Goal: Task Accomplishment & Management: Use online tool/utility

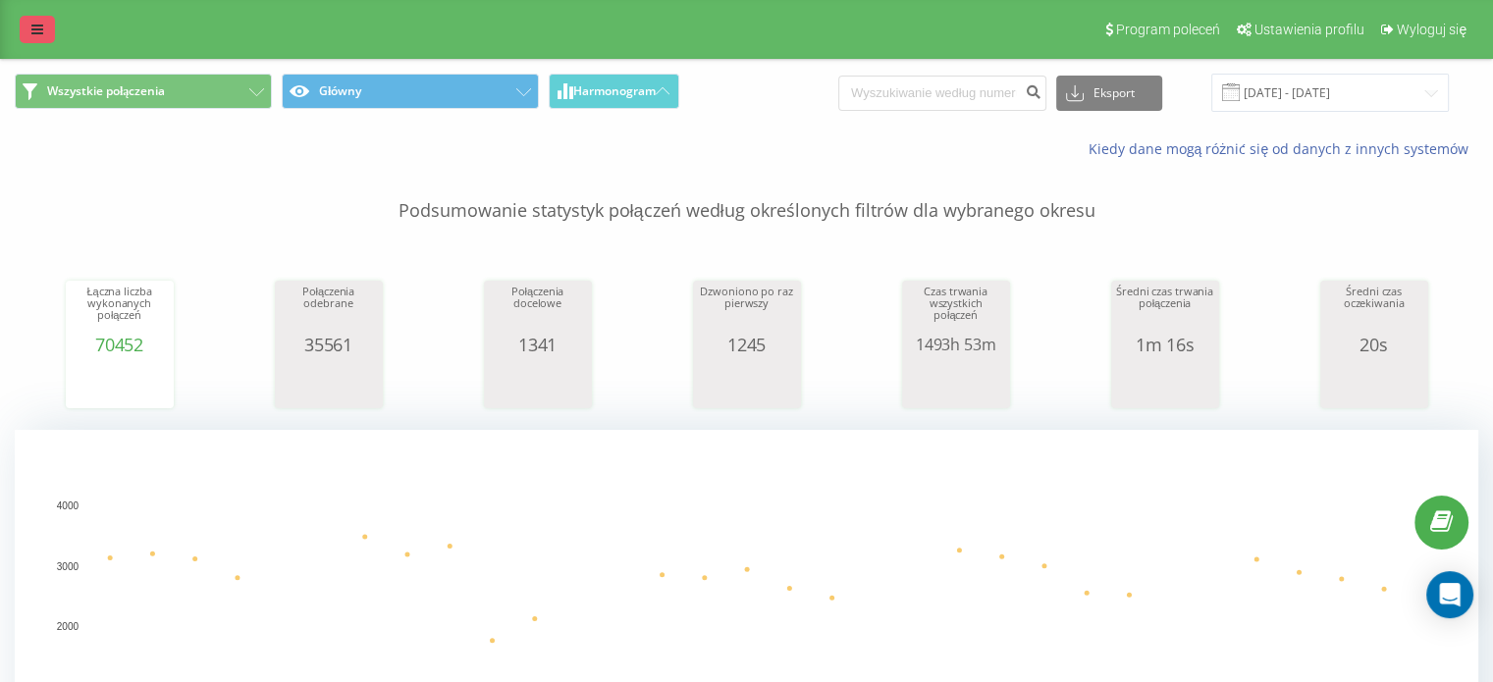
click at [33, 30] on icon at bounding box center [37, 30] width 12 height 14
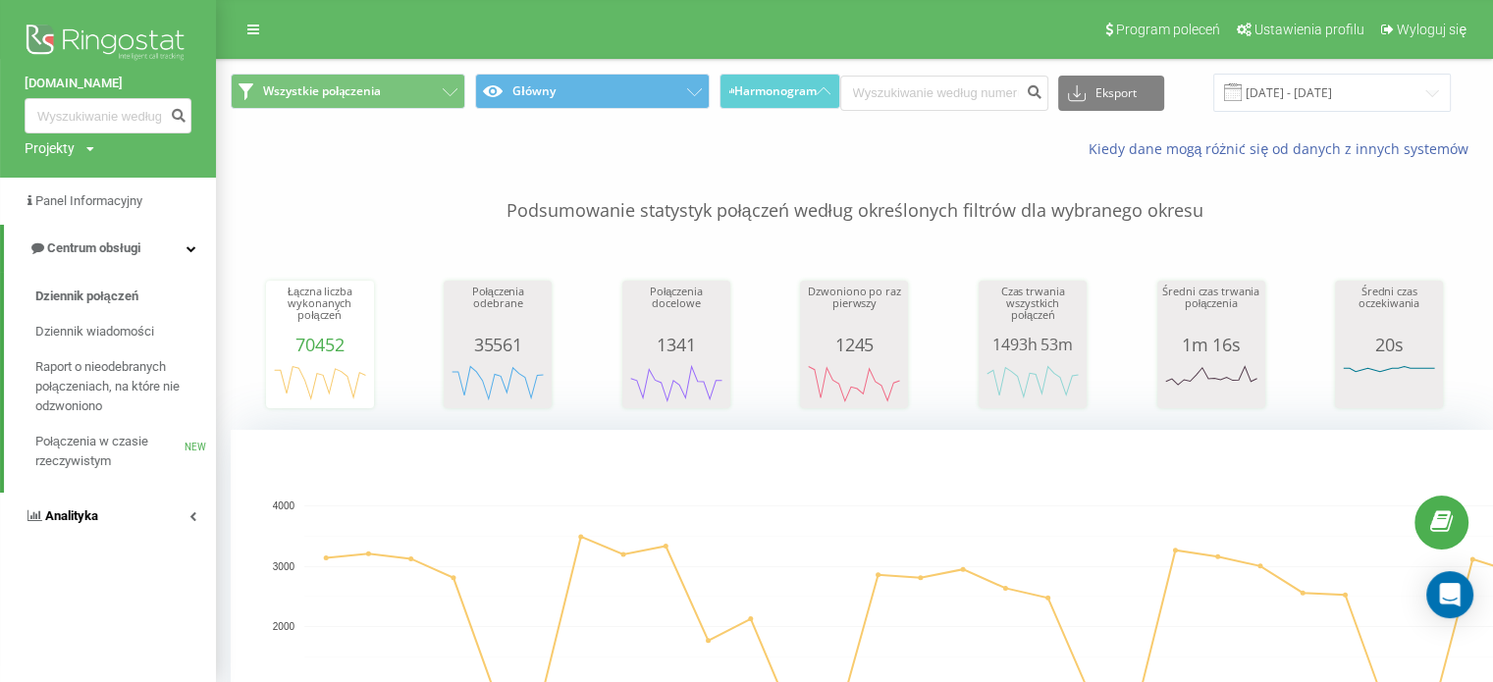
click at [104, 518] on link "Analityka" at bounding box center [108, 516] width 216 height 47
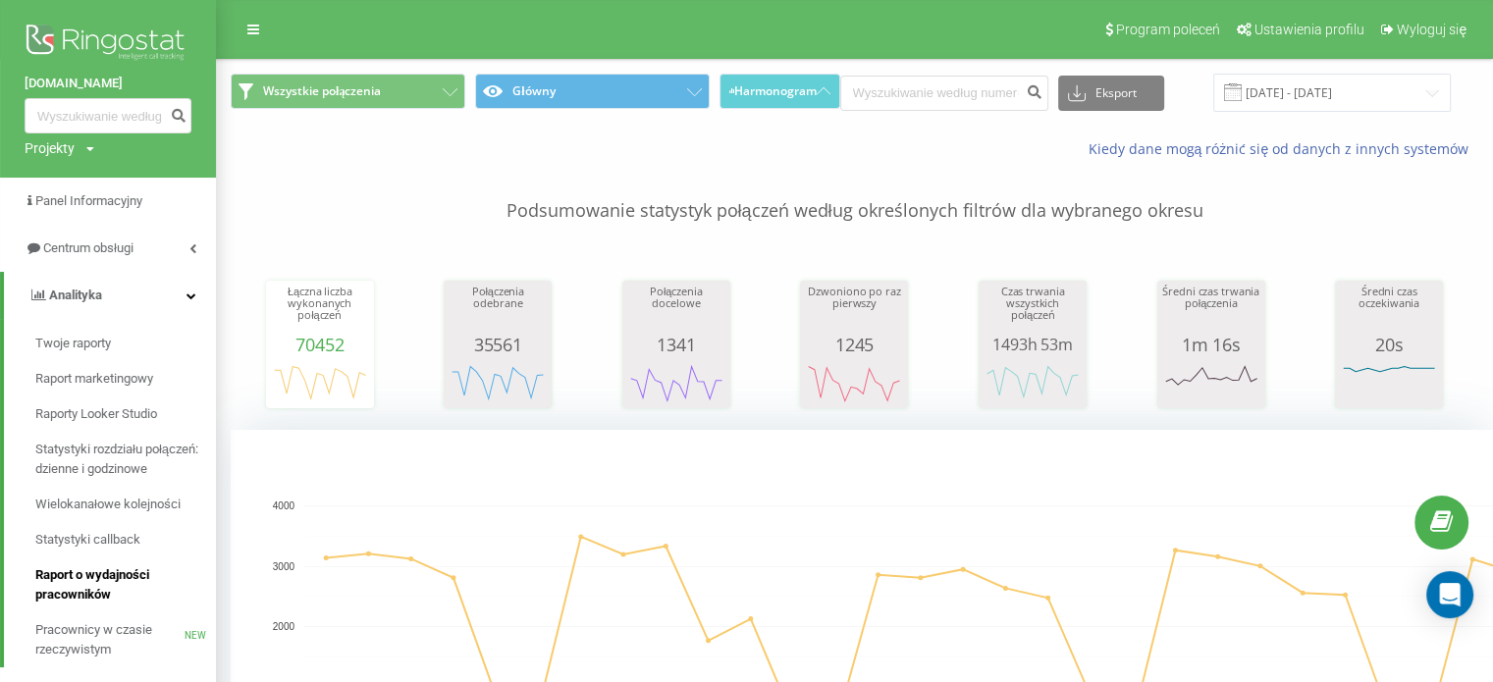
click at [129, 576] on span "Raport o wydajności pracowników" at bounding box center [120, 584] width 171 height 39
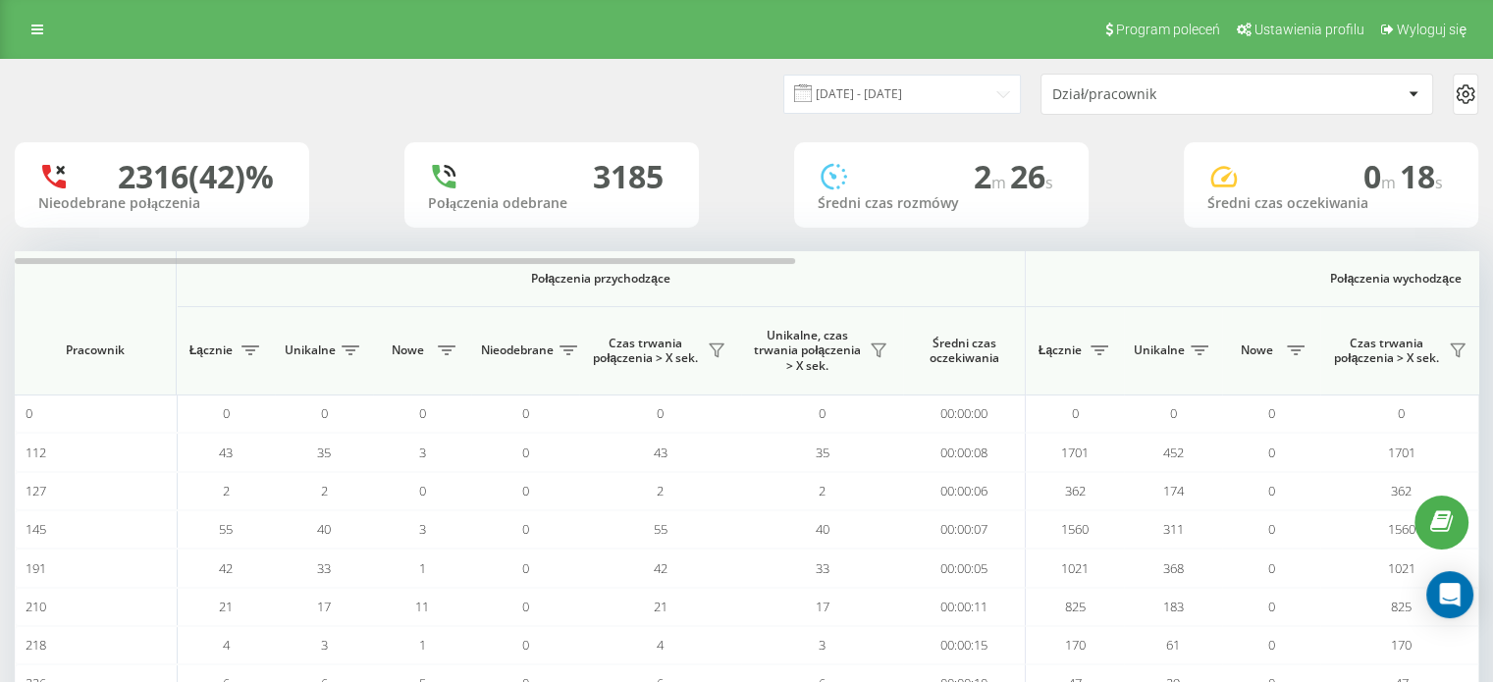
click at [1099, 101] on div "Dział/pracownik" at bounding box center [1169, 94] width 235 height 17
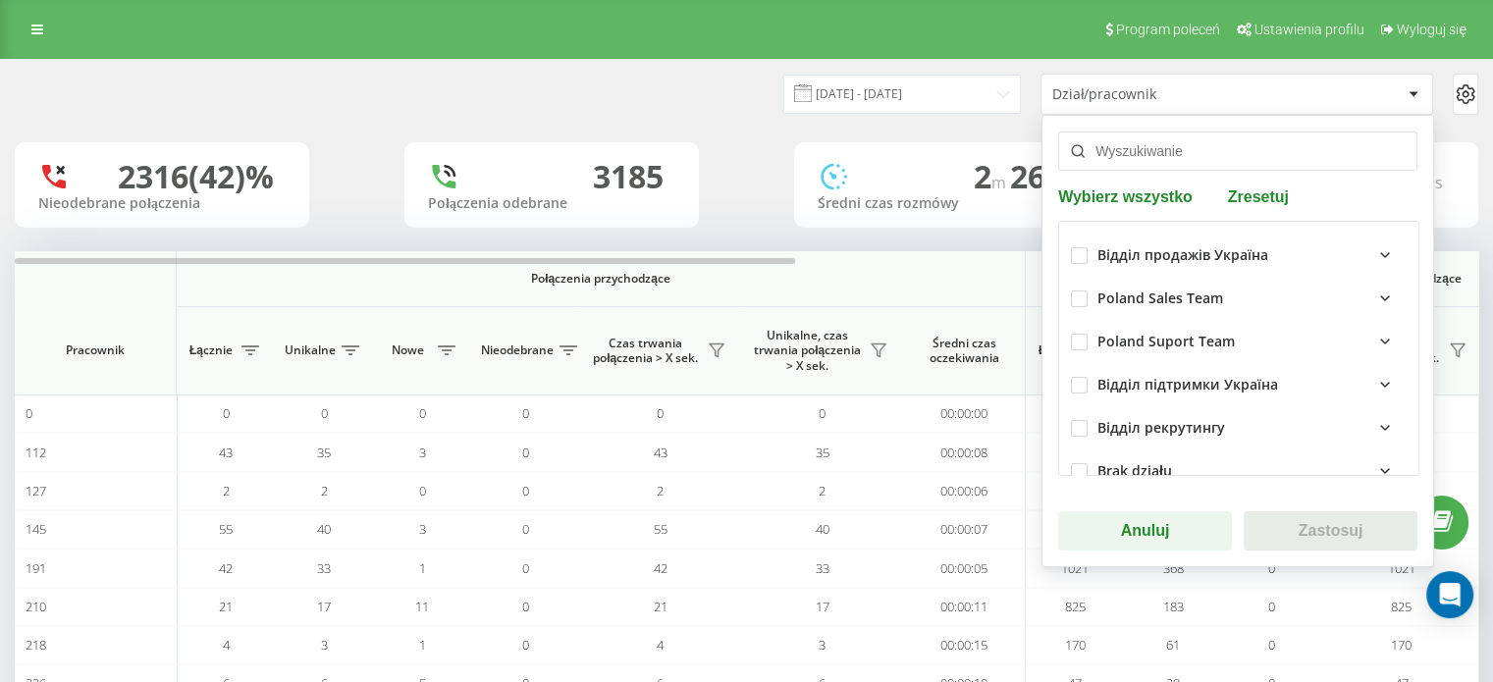
click at [1135, 156] on input "text" at bounding box center [1237, 150] width 359 height 39
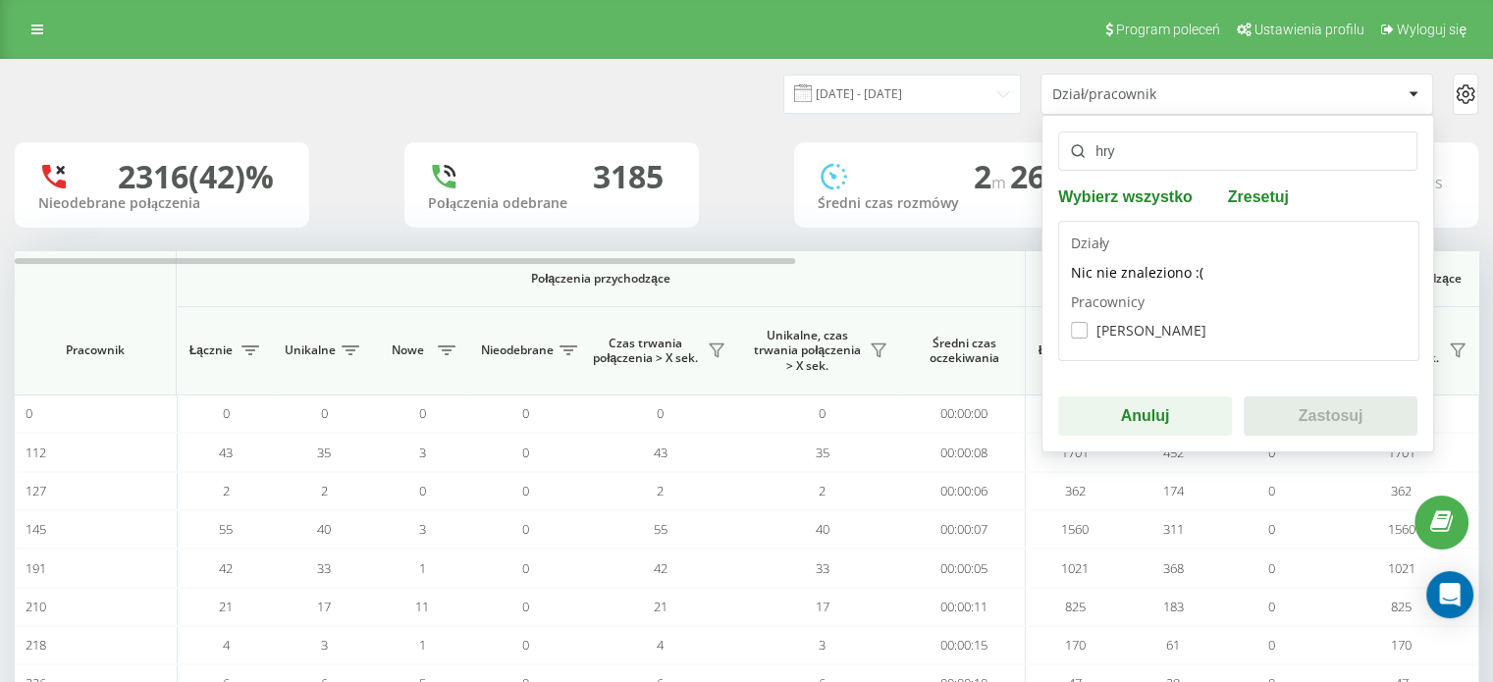
type input "hry"
click at [1145, 328] on label "Yana Hryshchenko" at bounding box center [1138, 330] width 135 height 17
checkbox input "true"
click at [1323, 407] on button "Zastosuj" at bounding box center [1330, 415] width 174 height 39
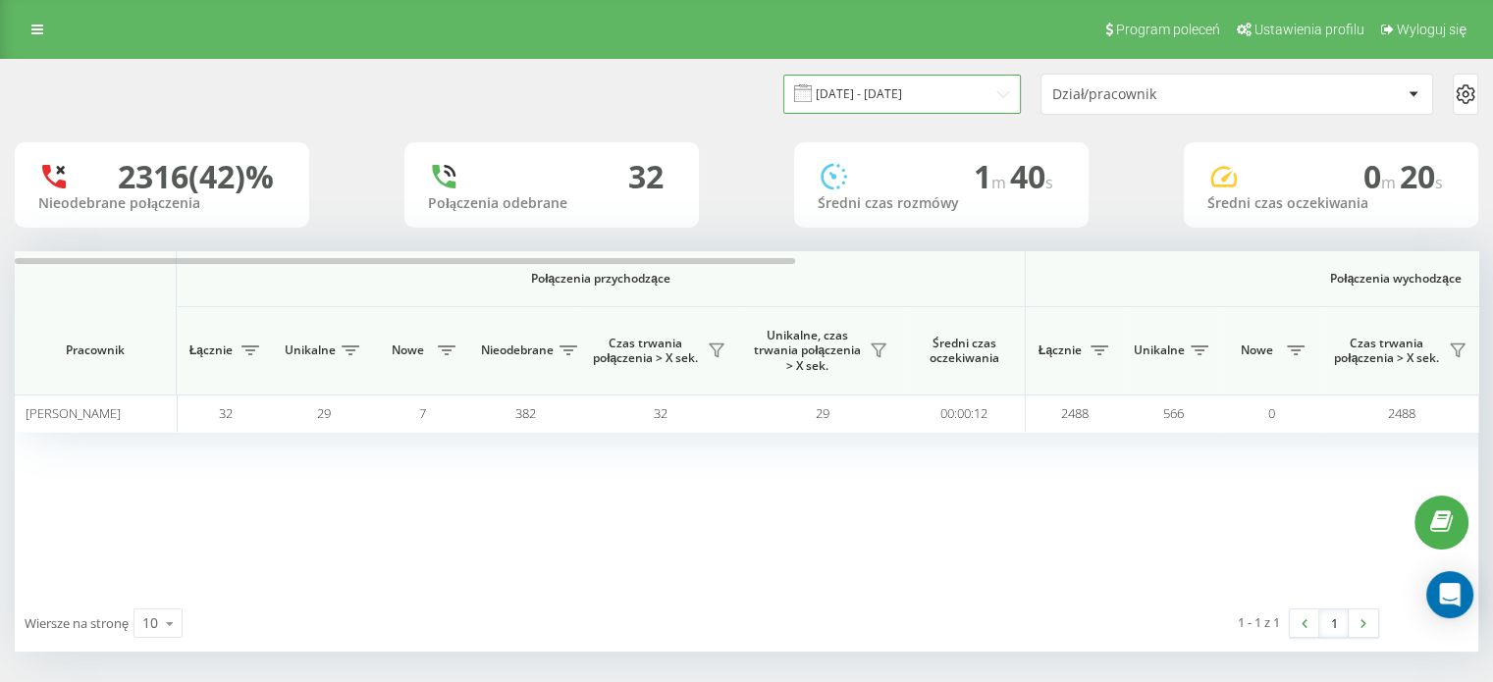
click at [915, 103] on input "21.08.2025 - 21.09.2025" at bounding box center [901, 94] width 237 height 38
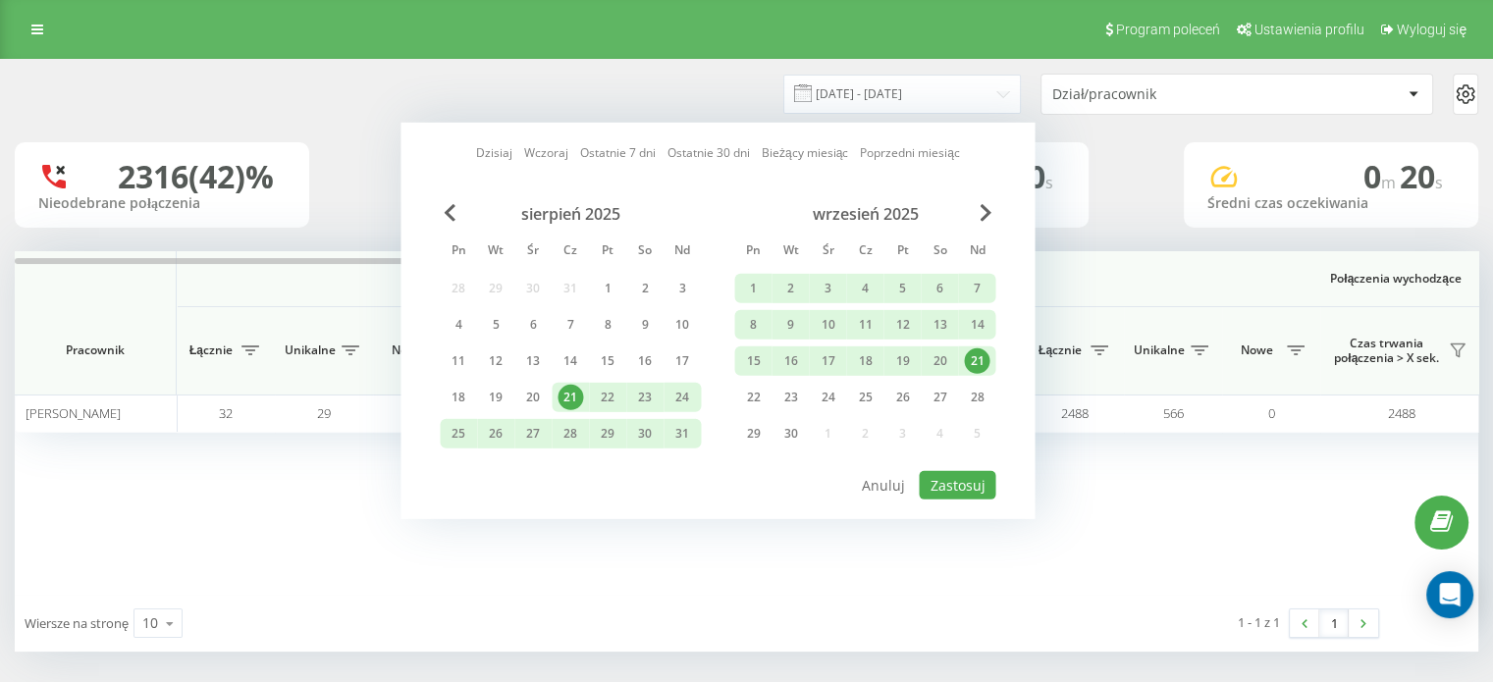
click at [479, 152] on link "Dzisiaj" at bounding box center [494, 152] width 36 height 19
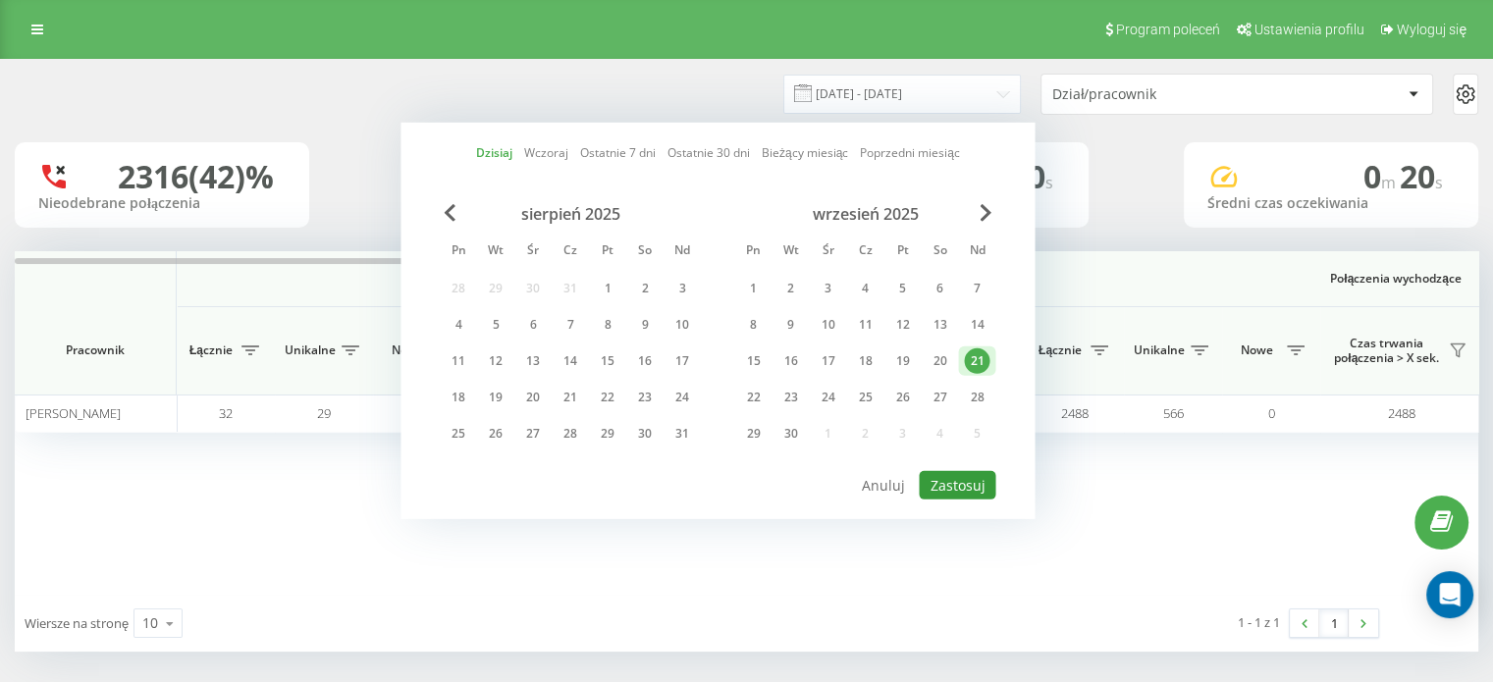
click at [966, 475] on button "Zastosuj" at bounding box center [957, 485] width 77 height 28
type input "[DATE] - [DATE]"
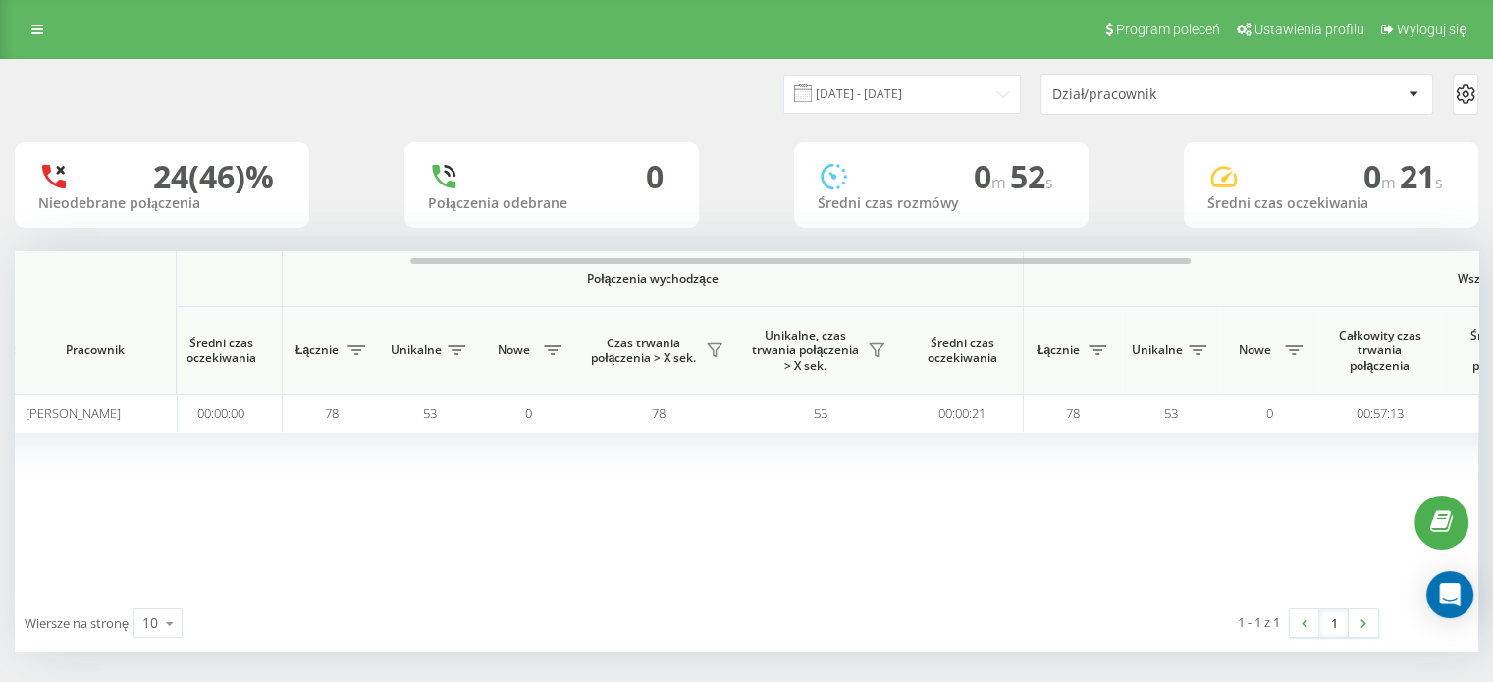
scroll to position [0, 744]
click at [714, 345] on icon at bounding box center [714, 350] width 16 height 16
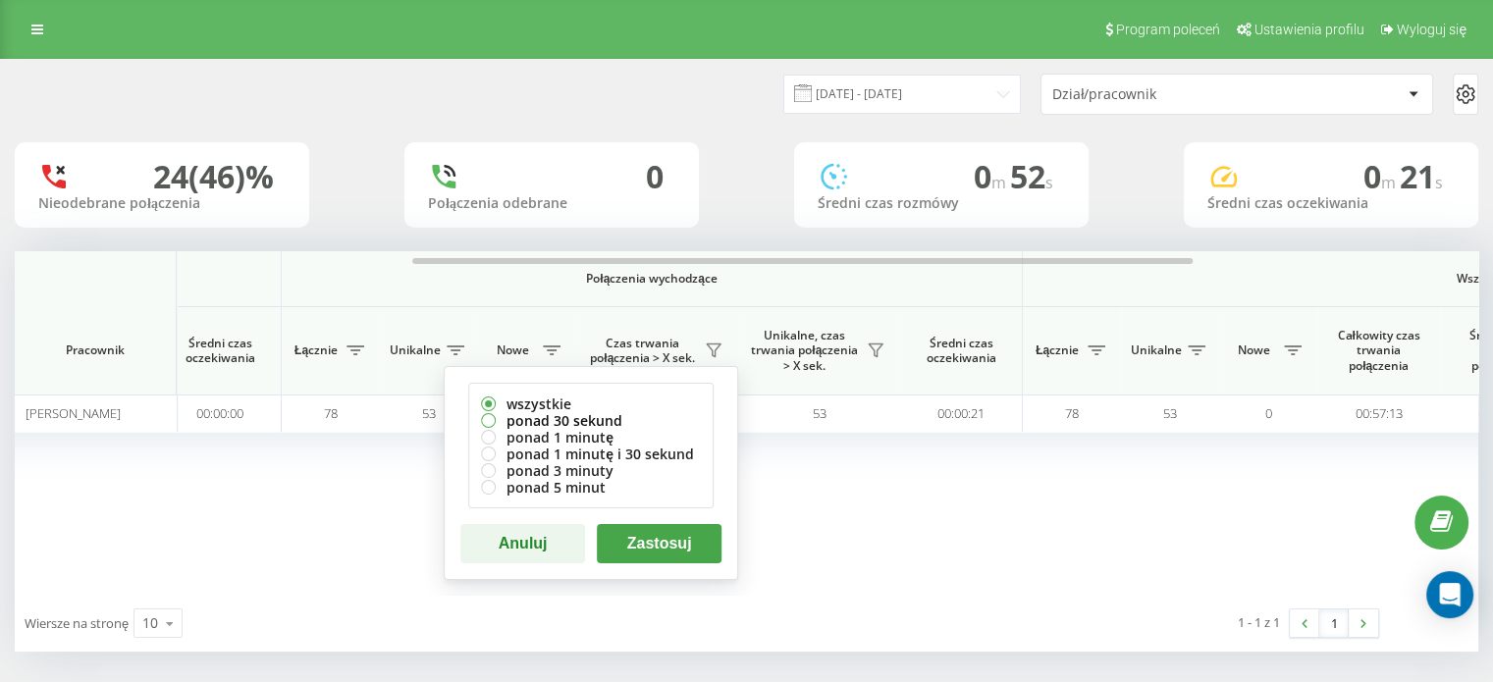
click at [574, 419] on label "ponad 30 sekund" at bounding box center [591, 420] width 220 height 17
radio input "true"
click at [662, 534] on button "Zastosuj" at bounding box center [659, 543] width 125 height 39
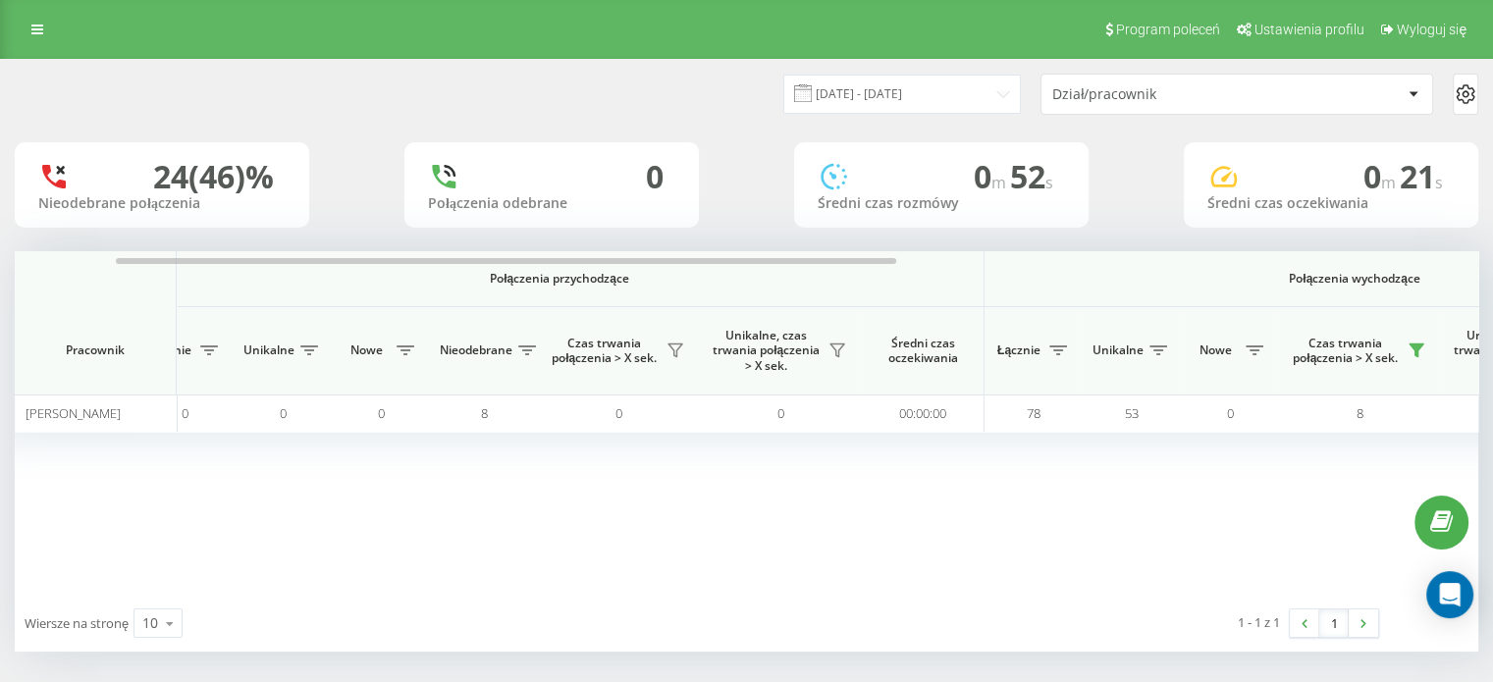
scroll to position [0, 0]
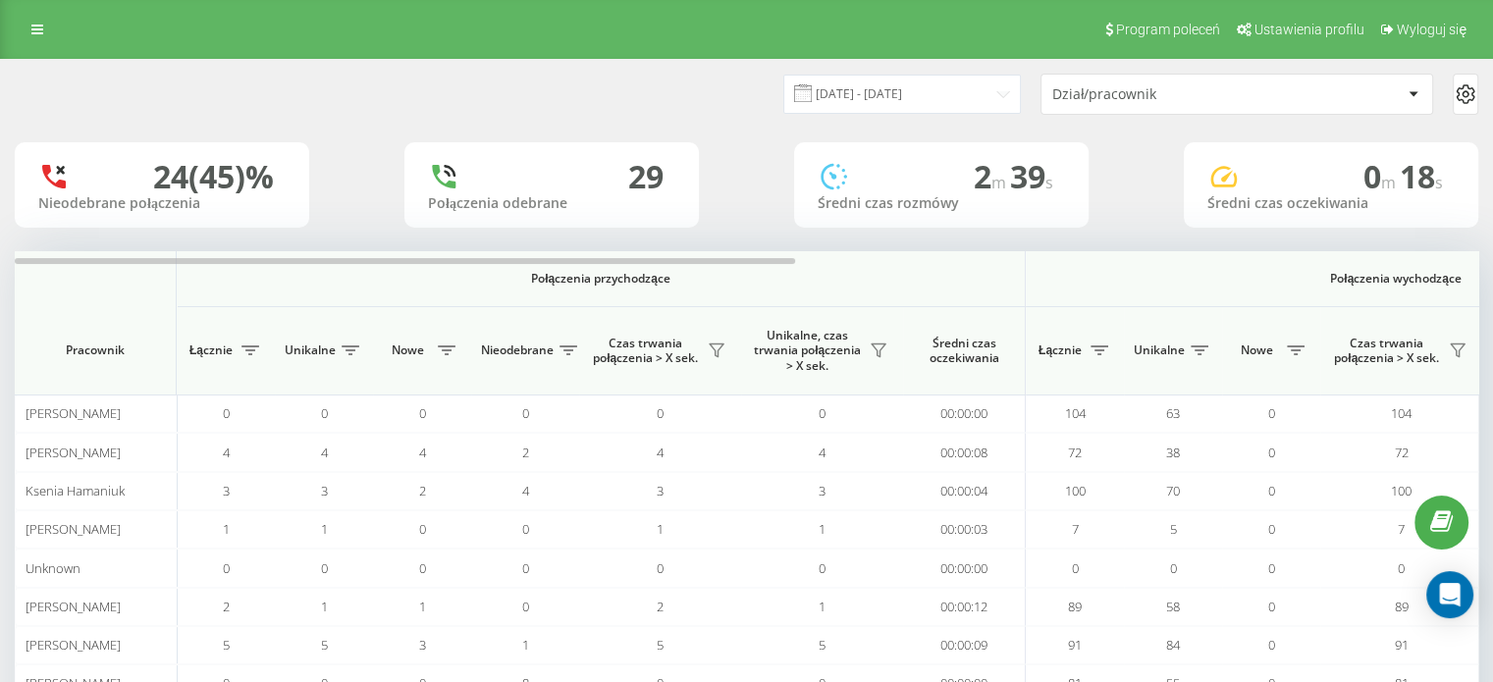
click at [1173, 102] on div "Dział/pracownik" at bounding box center [1236, 94] width 391 height 39
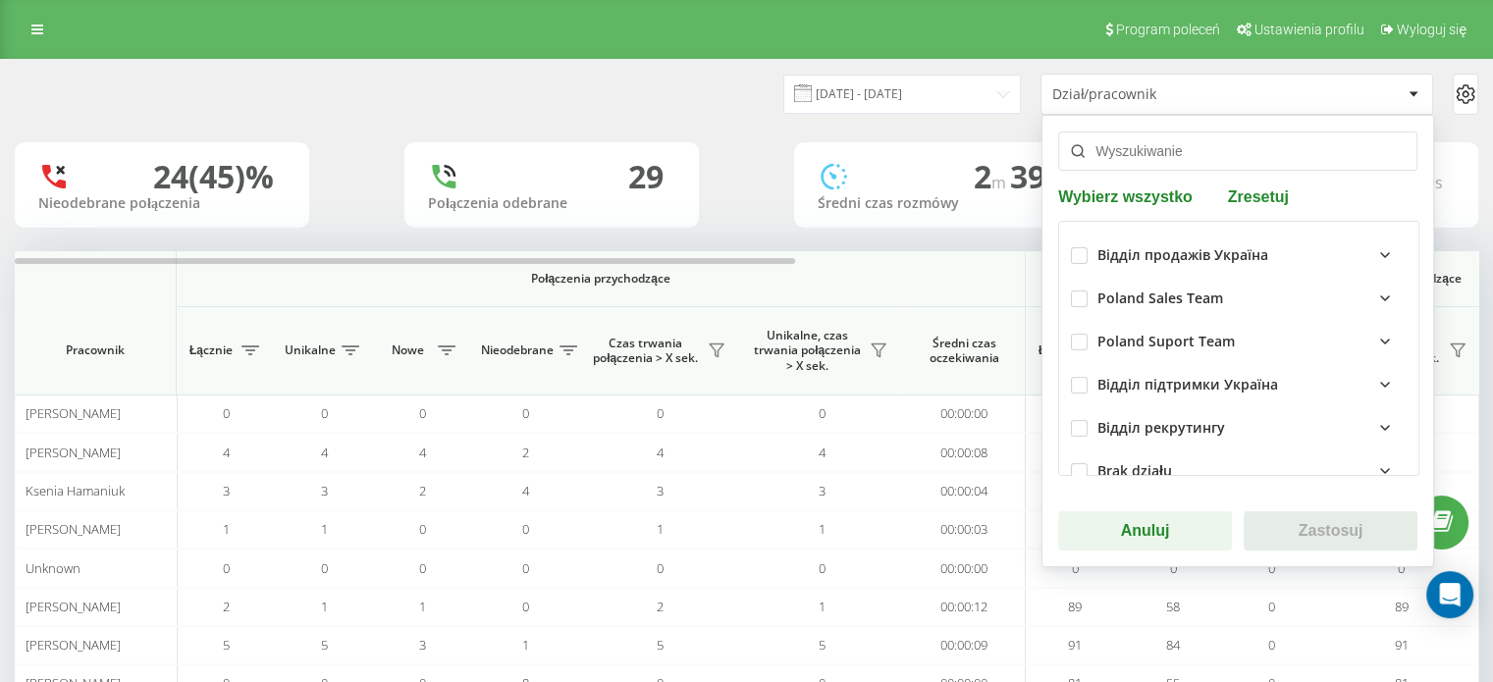
click at [1134, 156] on input "text" at bounding box center [1237, 150] width 359 height 39
type input "y"
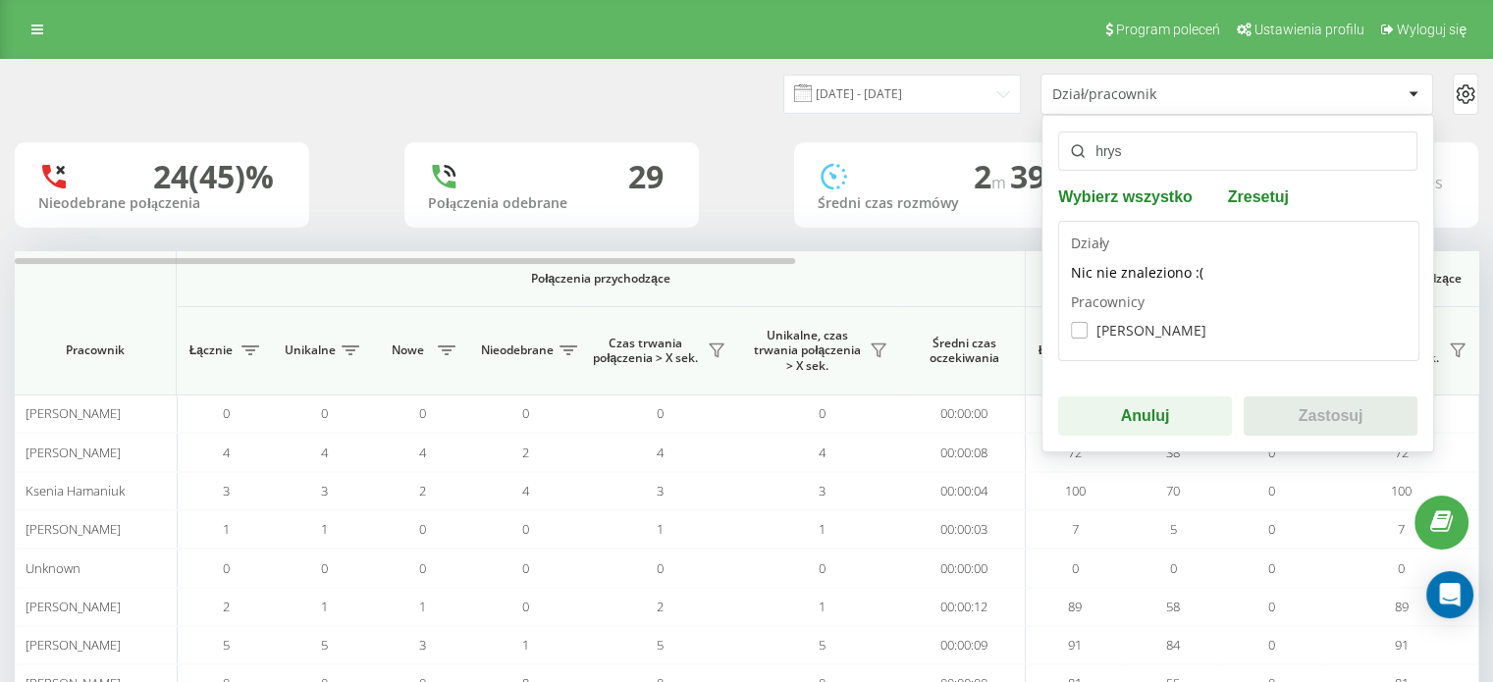
type input "hrys"
click at [1162, 337] on label "[PERSON_NAME]" at bounding box center [1138, 330] width 135 height 17
checkbox input "true"
click at [1294, 403] on button "Zastosuj" at bounding box center [1330, 415] width 174 height 39
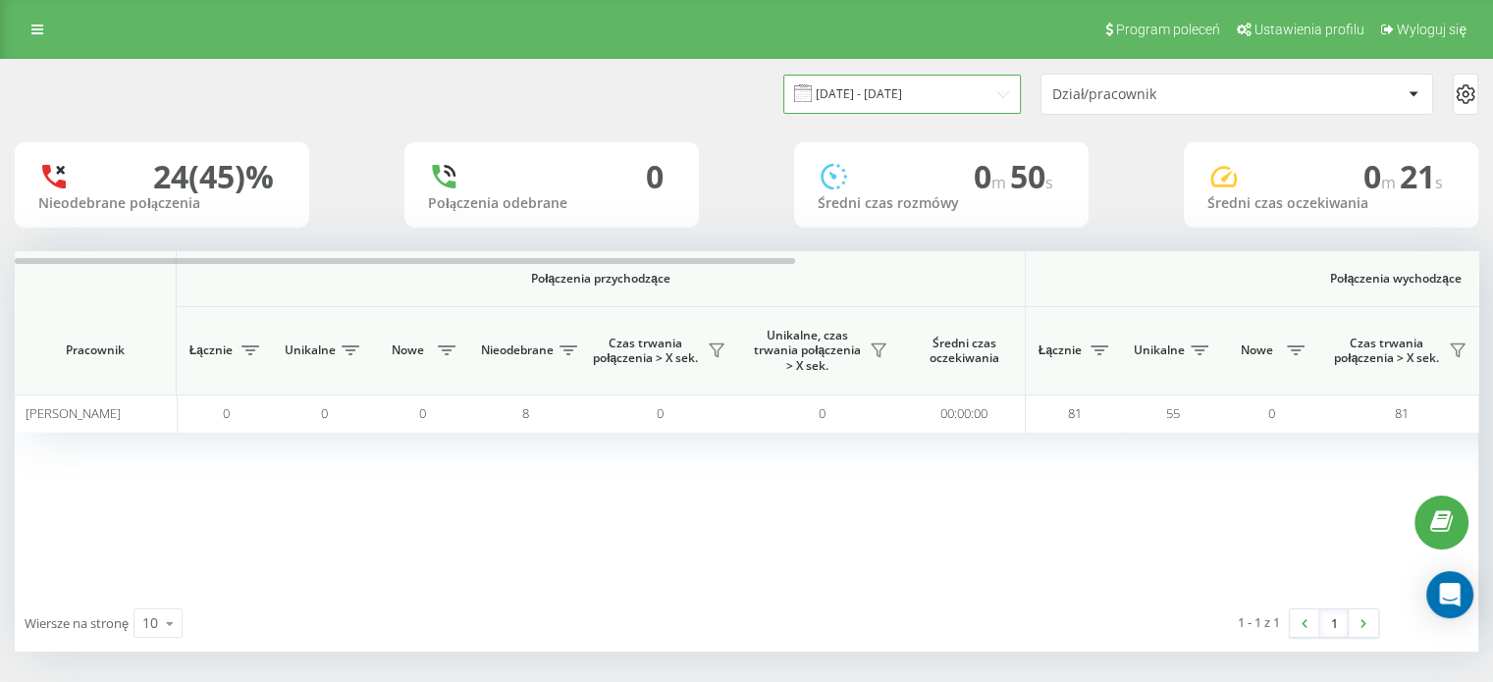
click at [890, 85] on input "[DATE] - [DATE]" at bounding box center [901, 94] width 237 height 38
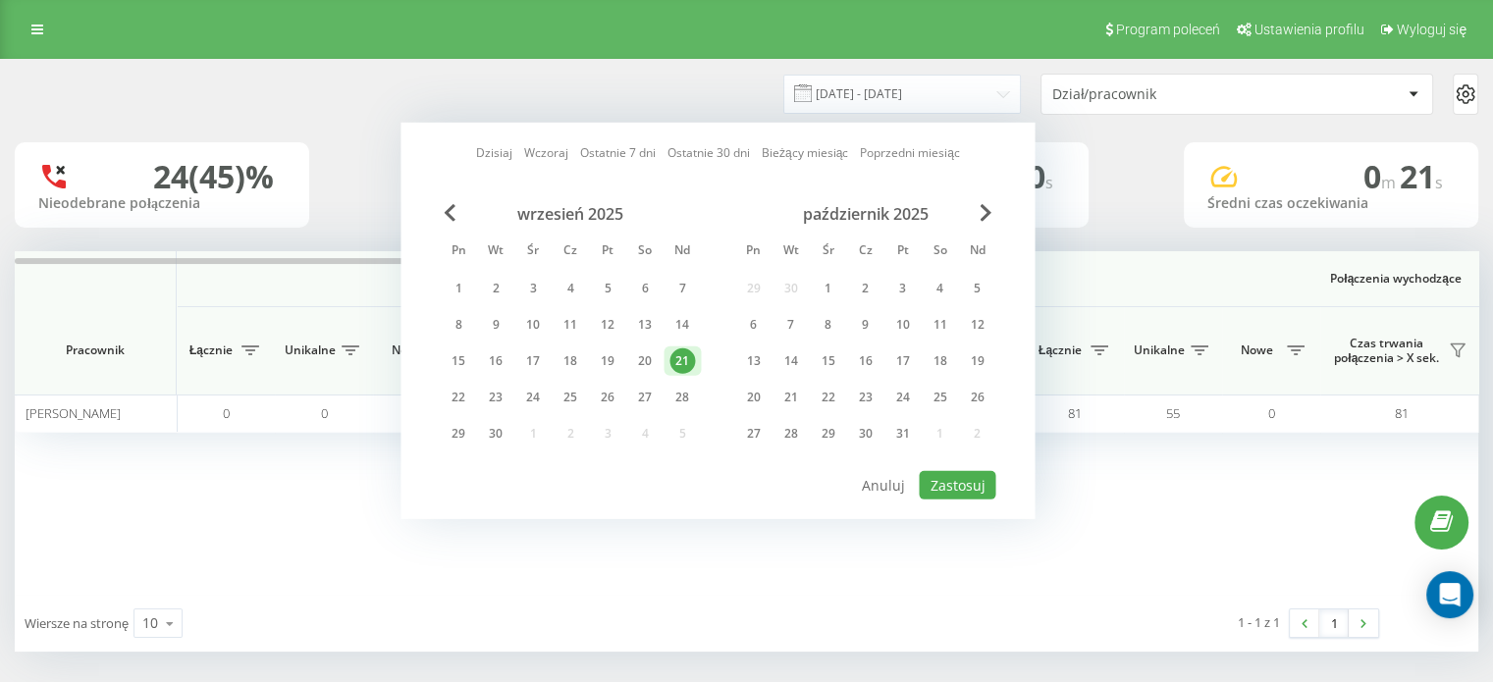
click at [499, 152] on link "Dzisiaj" at bounding box center [494, 152] width 36 height 19
click at [976, 485] on button "Zastosuj" at bounding box center [957, 485] width 77 height 28
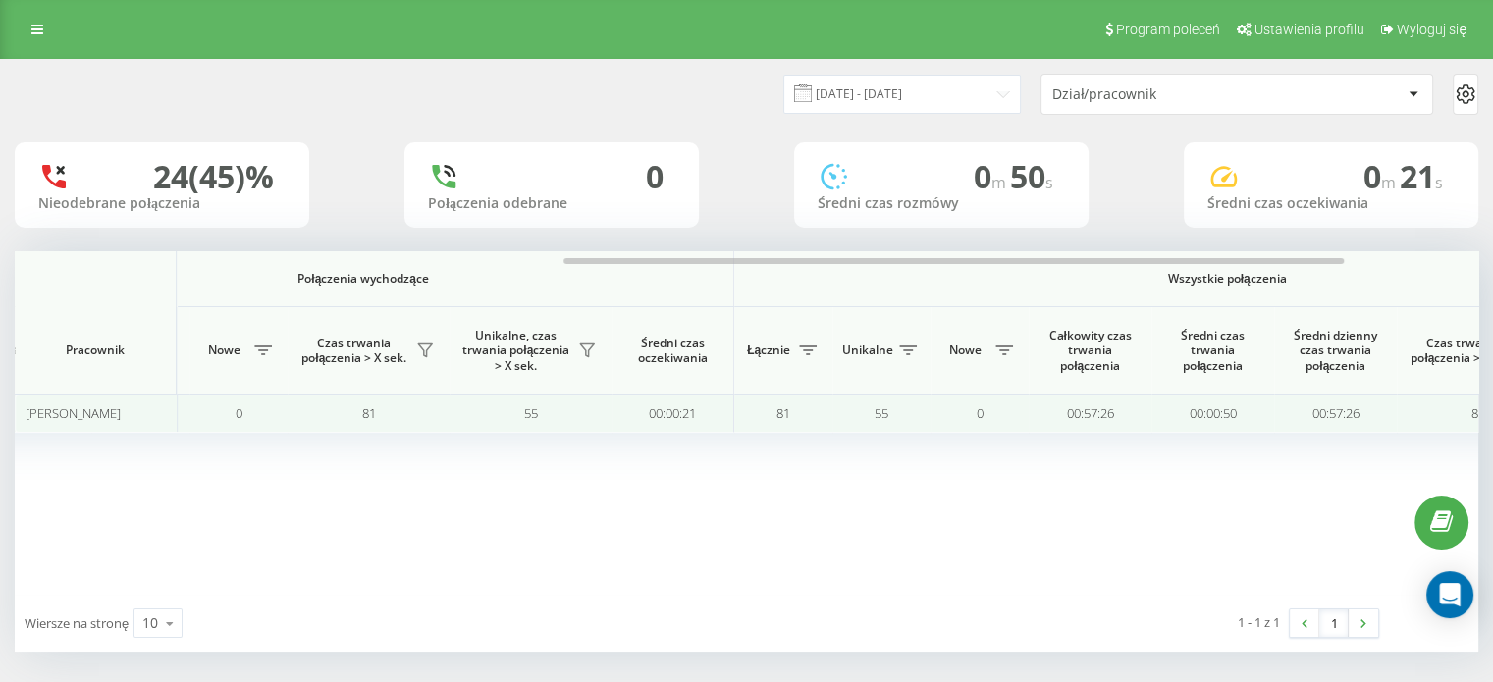
scroll to position [0, 1032]
drag, startPoint x: 1123, startPoint y: 412, endPoint x: 1047, endPoint y: 412, distance: 75.6
click at [1047, 412] on td "00:57:26" at bounding box center [1089, 413] width 123 height 38
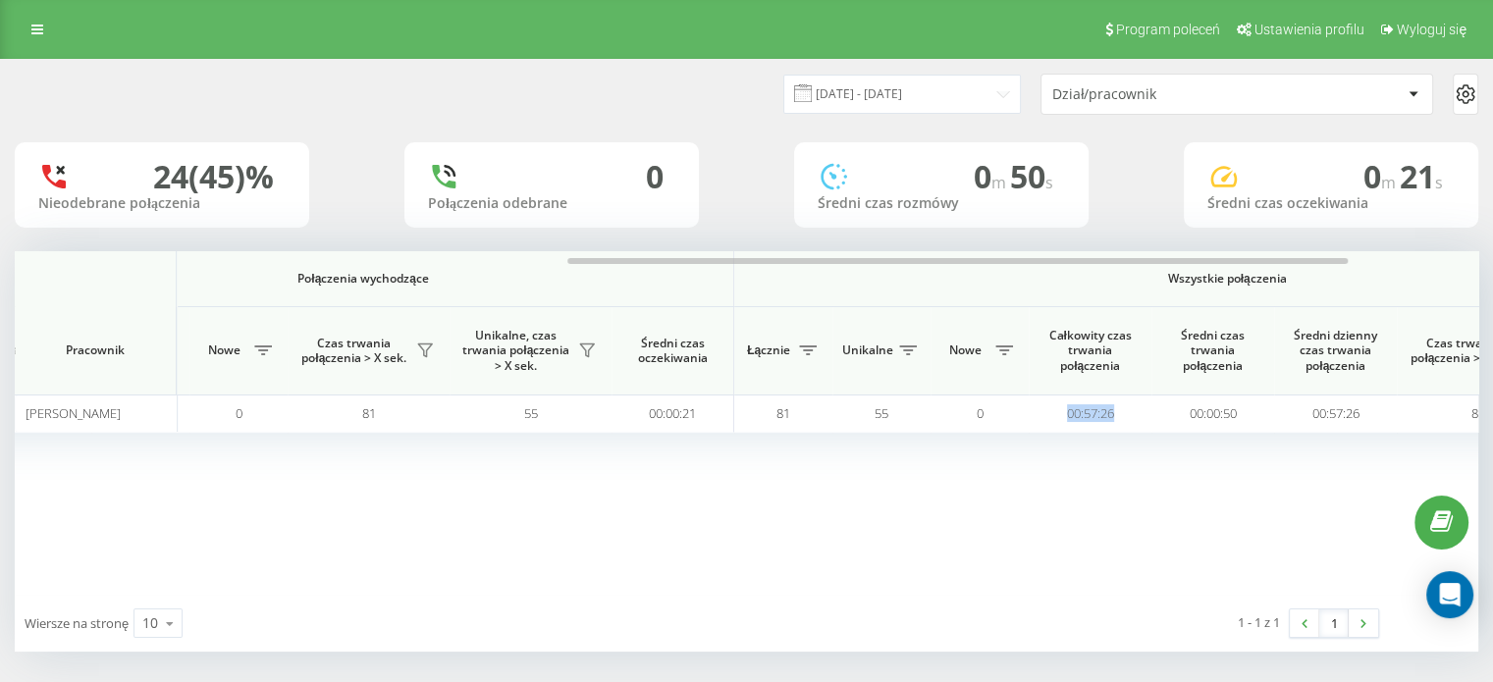
copy td "00:57:26"
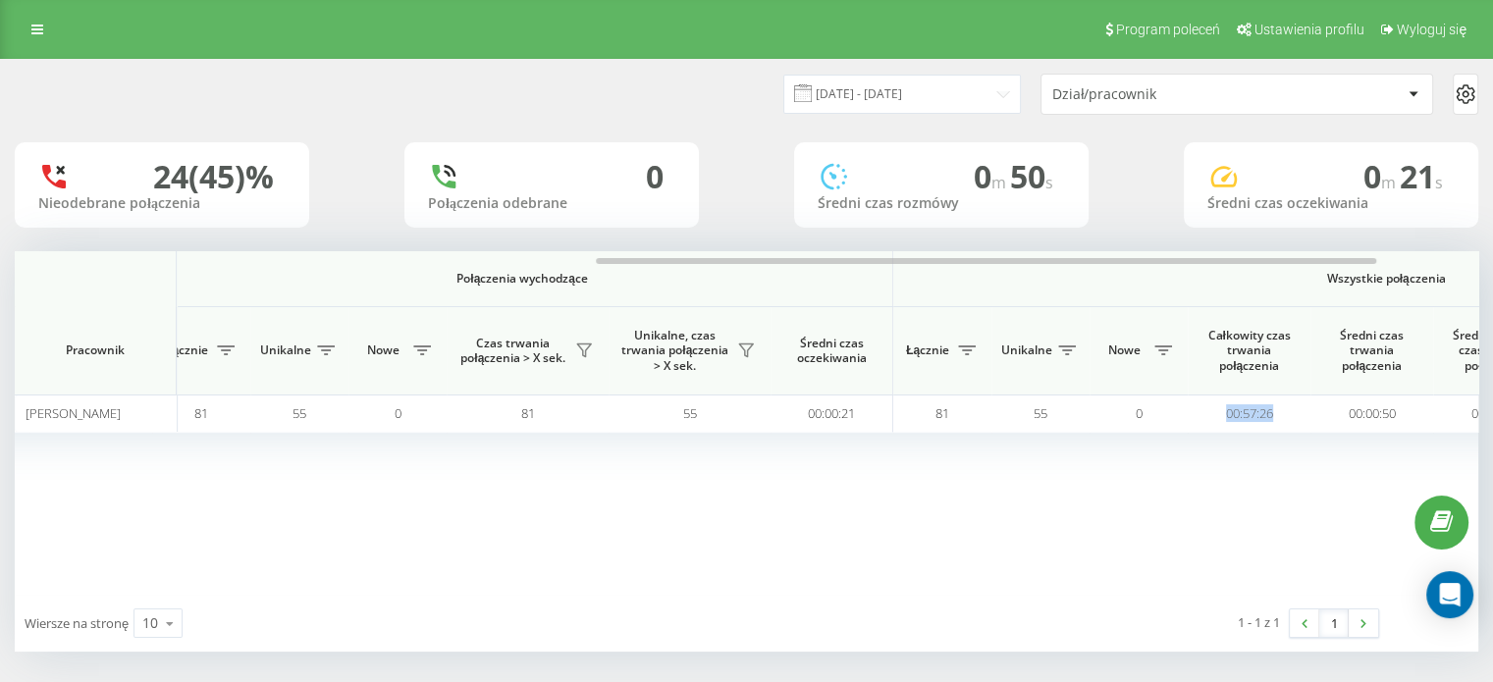
scroll to position [0, 851]
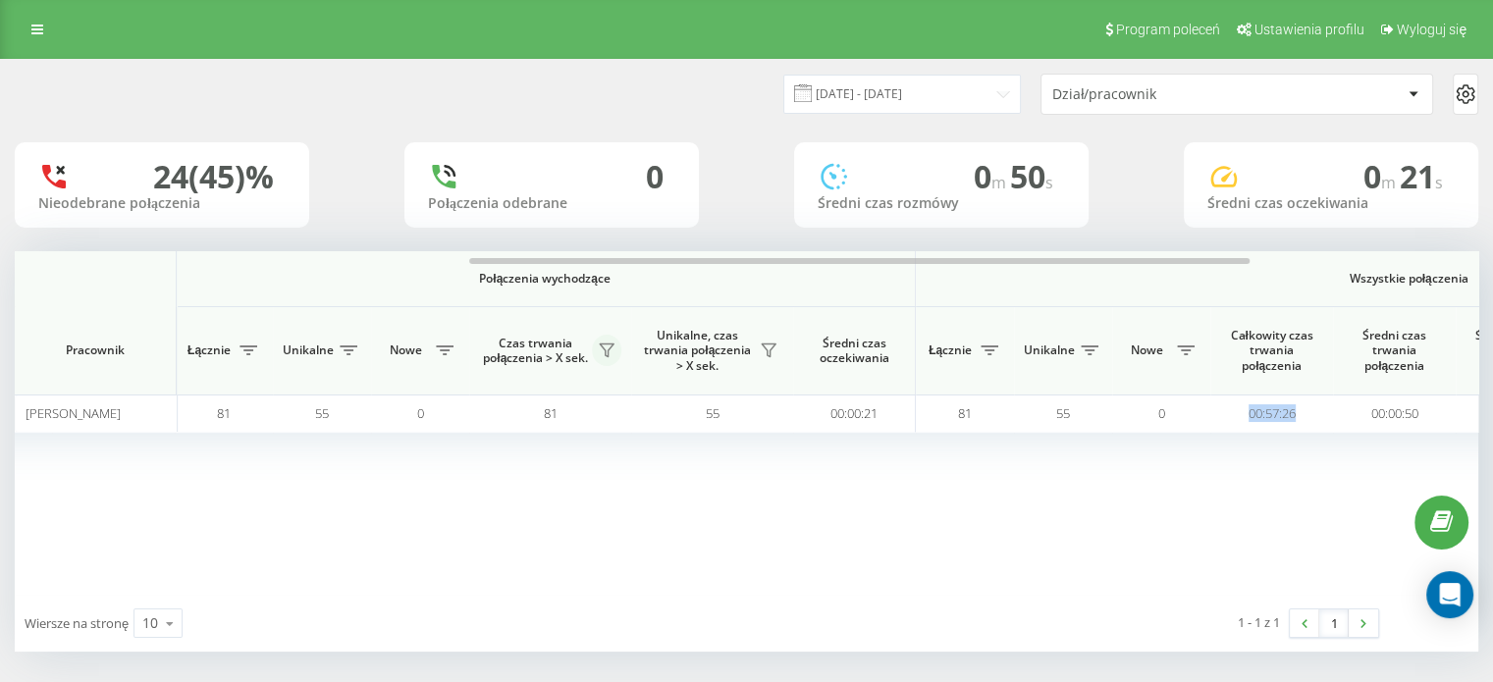
click at [607, 345] on icon at bounding box center [607, 350] width 16 height 16
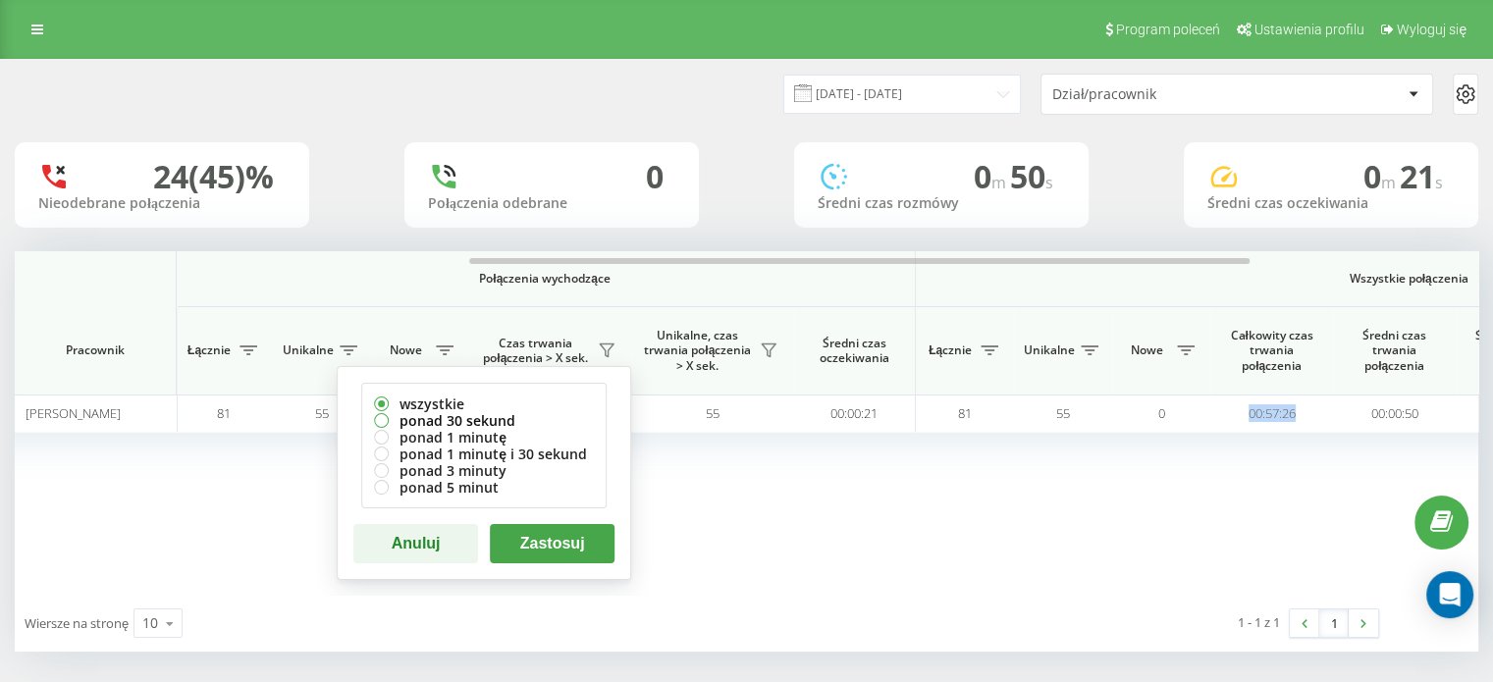
click at [494, 416] on label "ponad 30 sekund" at bounding box center [484, 420] width 220 height 17
radio input "true"
click at [558, 538] on button "Zastosuj" at bounding box center [552, 543] width 125 height 39
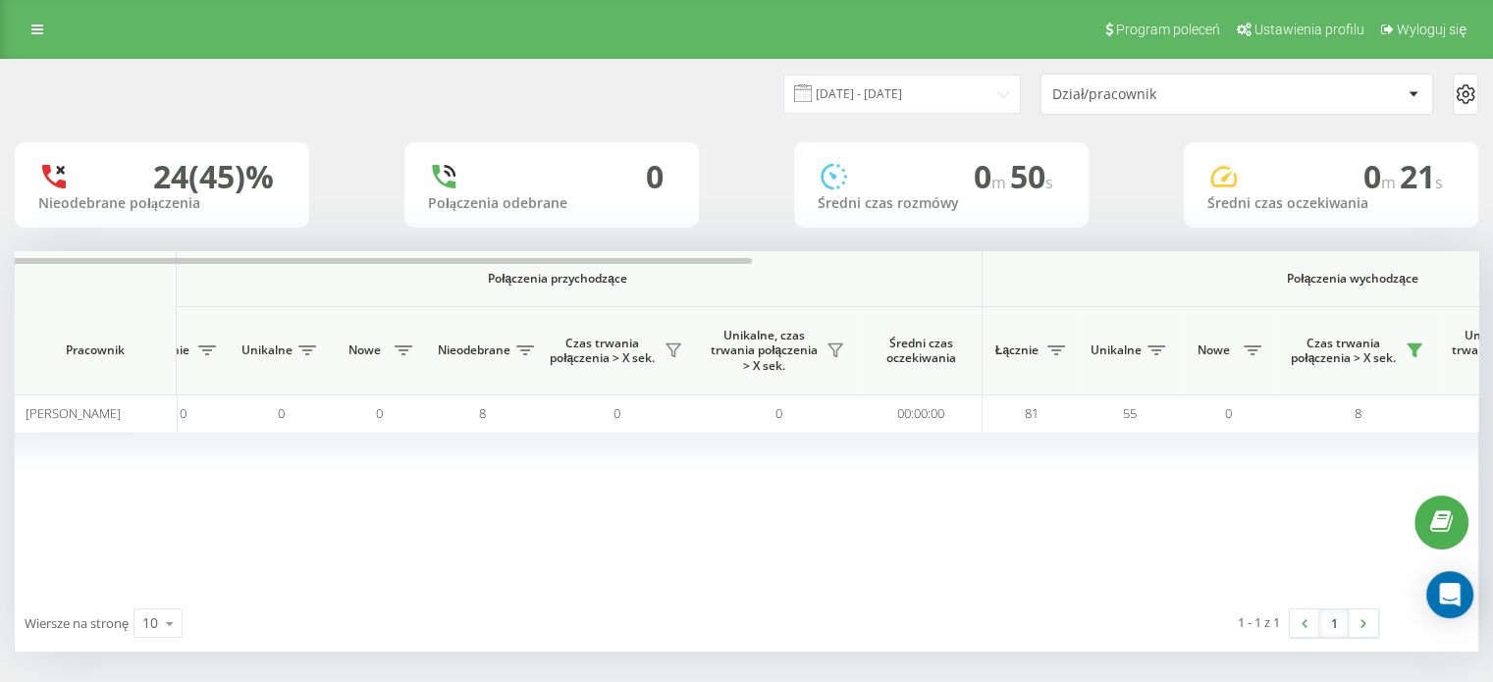
scroll to position [0, 0]
